Goal: Navigation & Orientation: Understand site structure

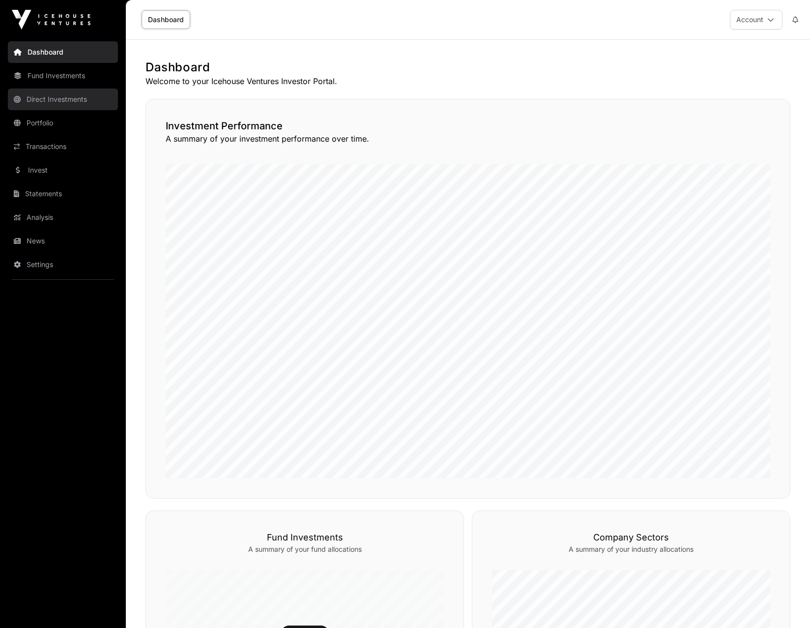
click at [70, 99] on link "Direct Investments" at bounding box center [63, 100] width 110 height 22
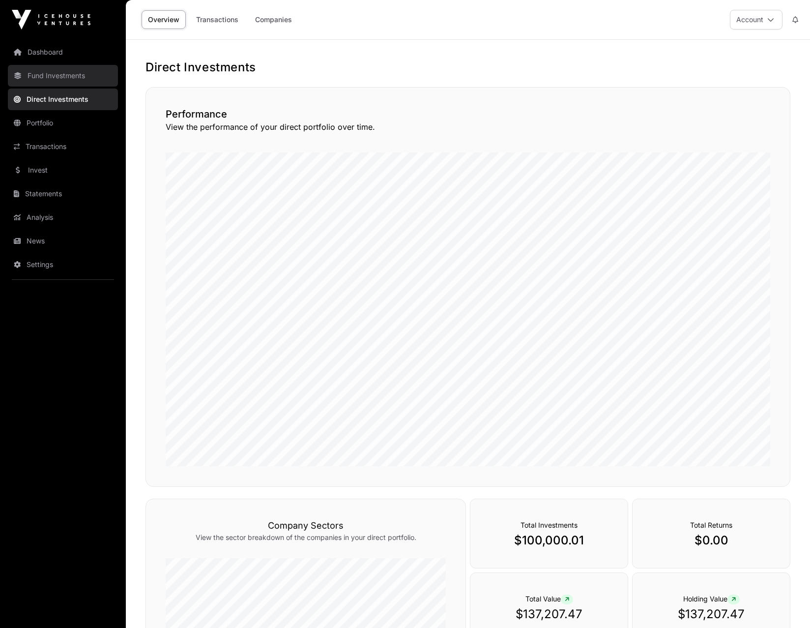
click at [43, 75] on link "Fund Investments" at bounding box center [63, 76] width 110 height 22
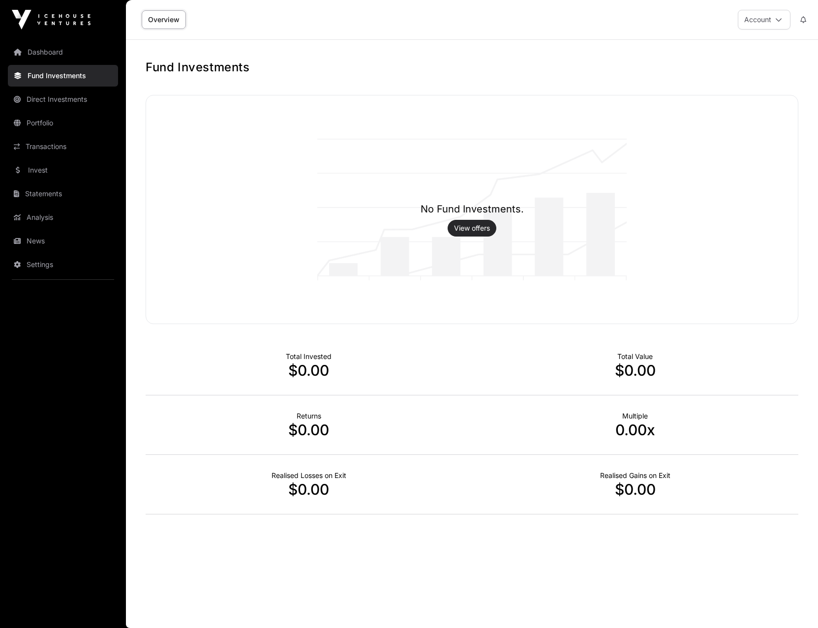
click at [464, 224] on link "View offers" at bounding box center [472, 228] width 36 height 10
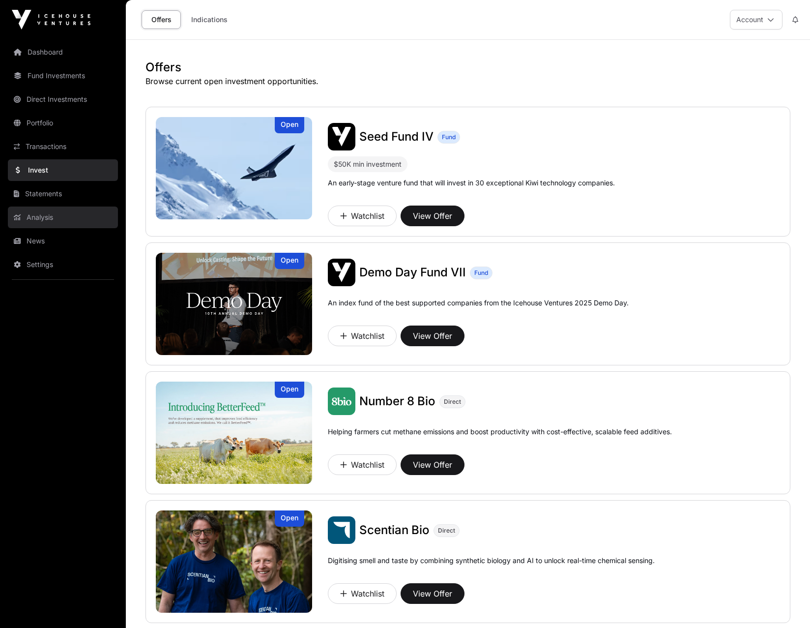
click at [47, 215] on link "Analysis" at bounding box center [63, 218] width 110 height 22
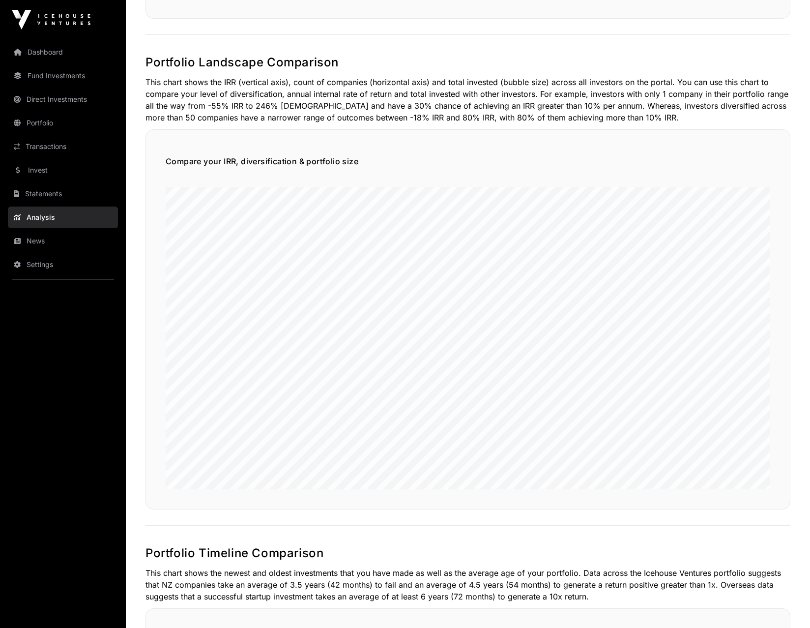
scroll to position [541, 0]
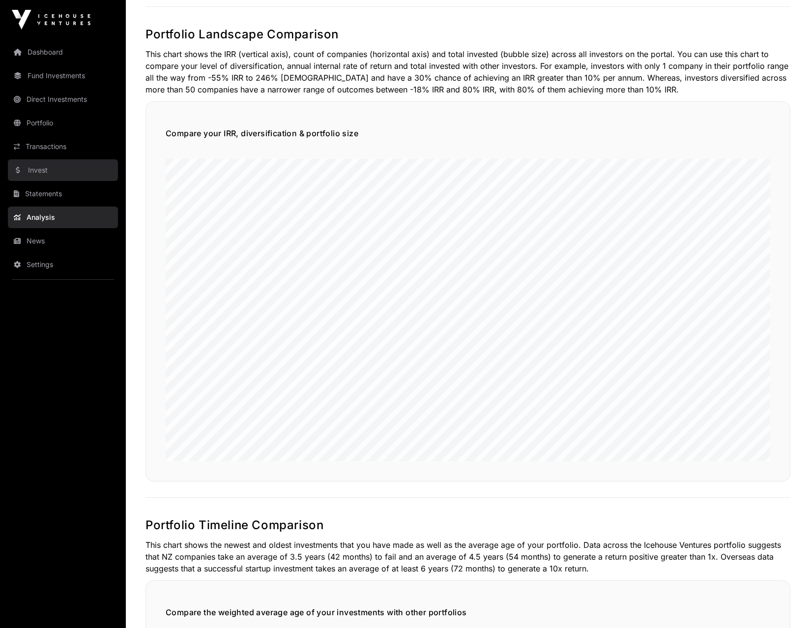
click at [33, 169] on link "Invest" at bounding box center [63, 170] width 110 height 22
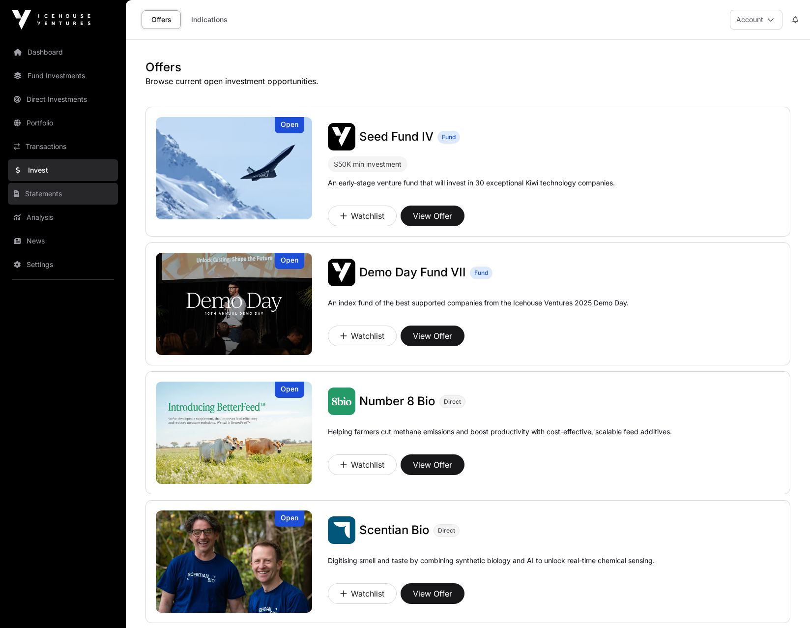
click at [42, 199] on link "Statements" at bounding box center [63, 194] width 110 height 22
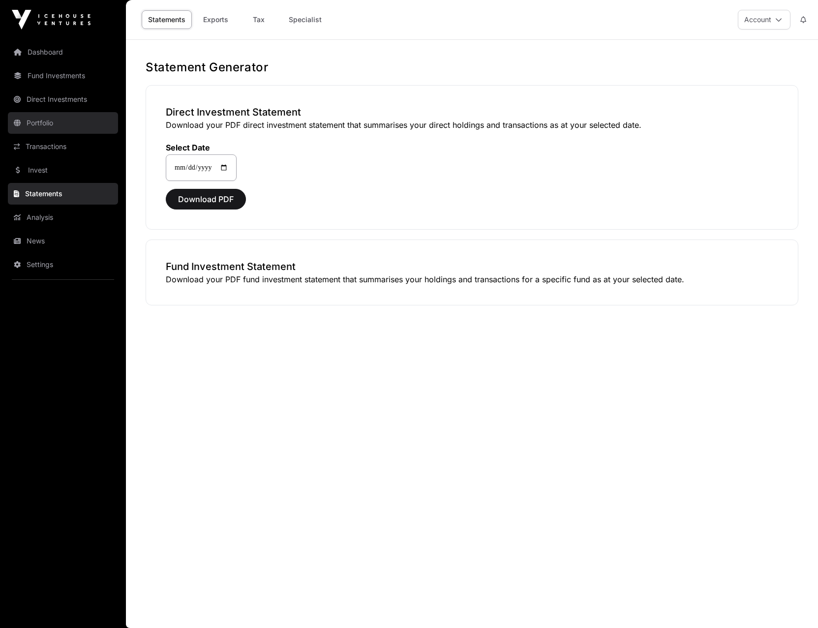
click at [41, 125] on link "Portfolio" at bounding box center [63, 123] width 110 height 22
